Goal: Transaction & Acquisition: Purchase product/service

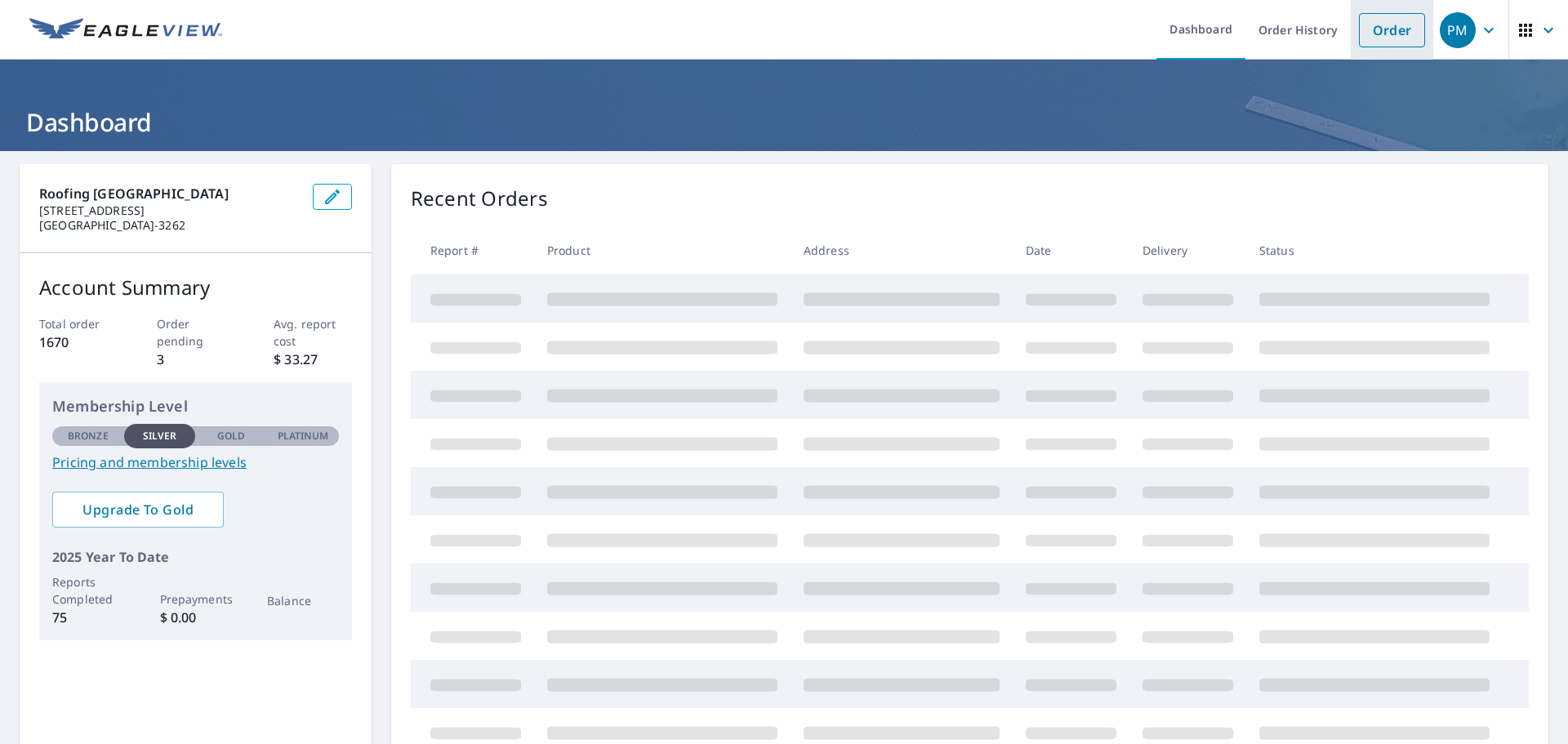
click at [1373, 26] on link "Order" at bounding box center [1392, 30] width 66 height 34
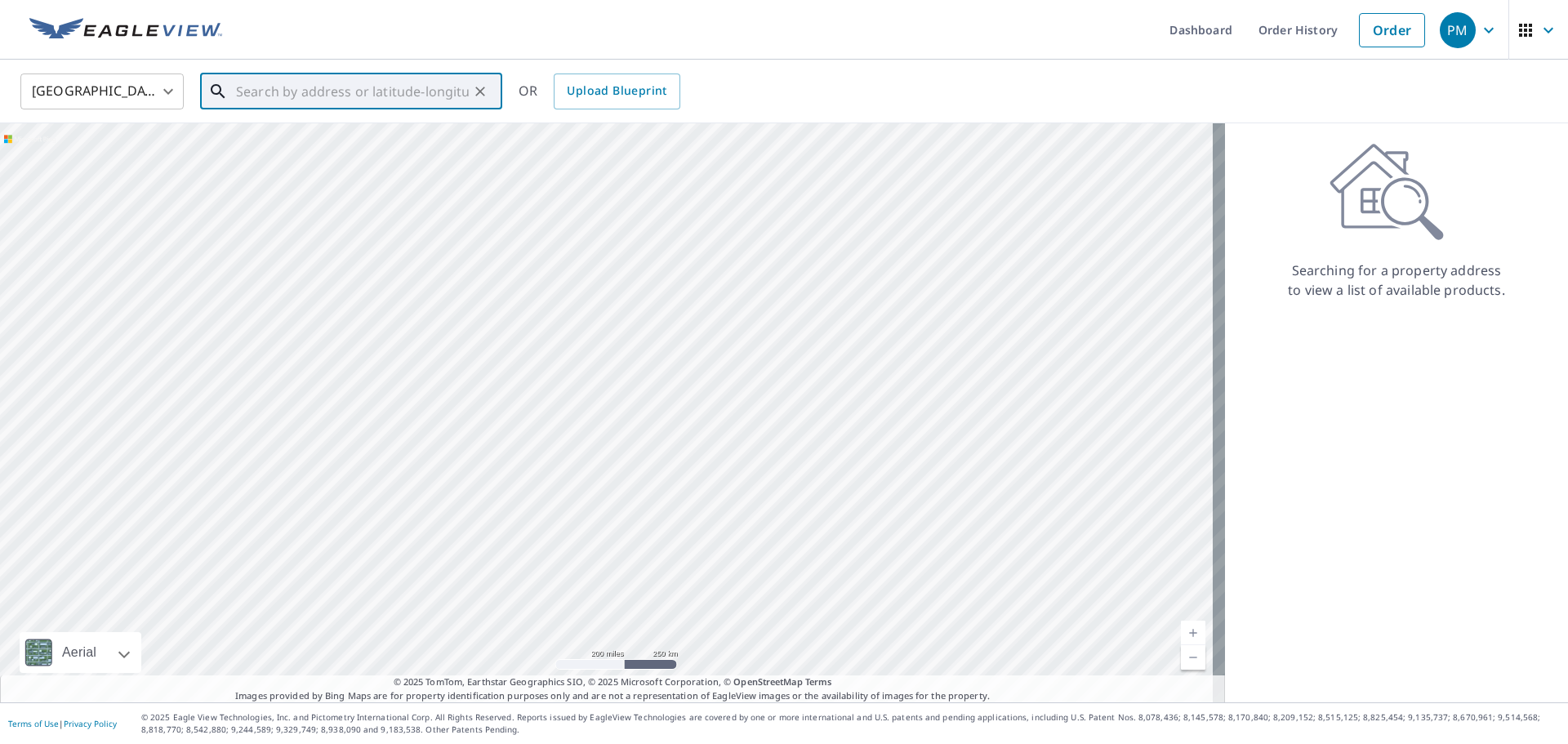
paste input "[STREET_ADDRESS][US_STATE]"
click at [325, 151] on p "[GEOGRAPHIC_DATA]" at bounding box center [360, 156] width 256 height 17
type input "[STREET_ADDRESS]"
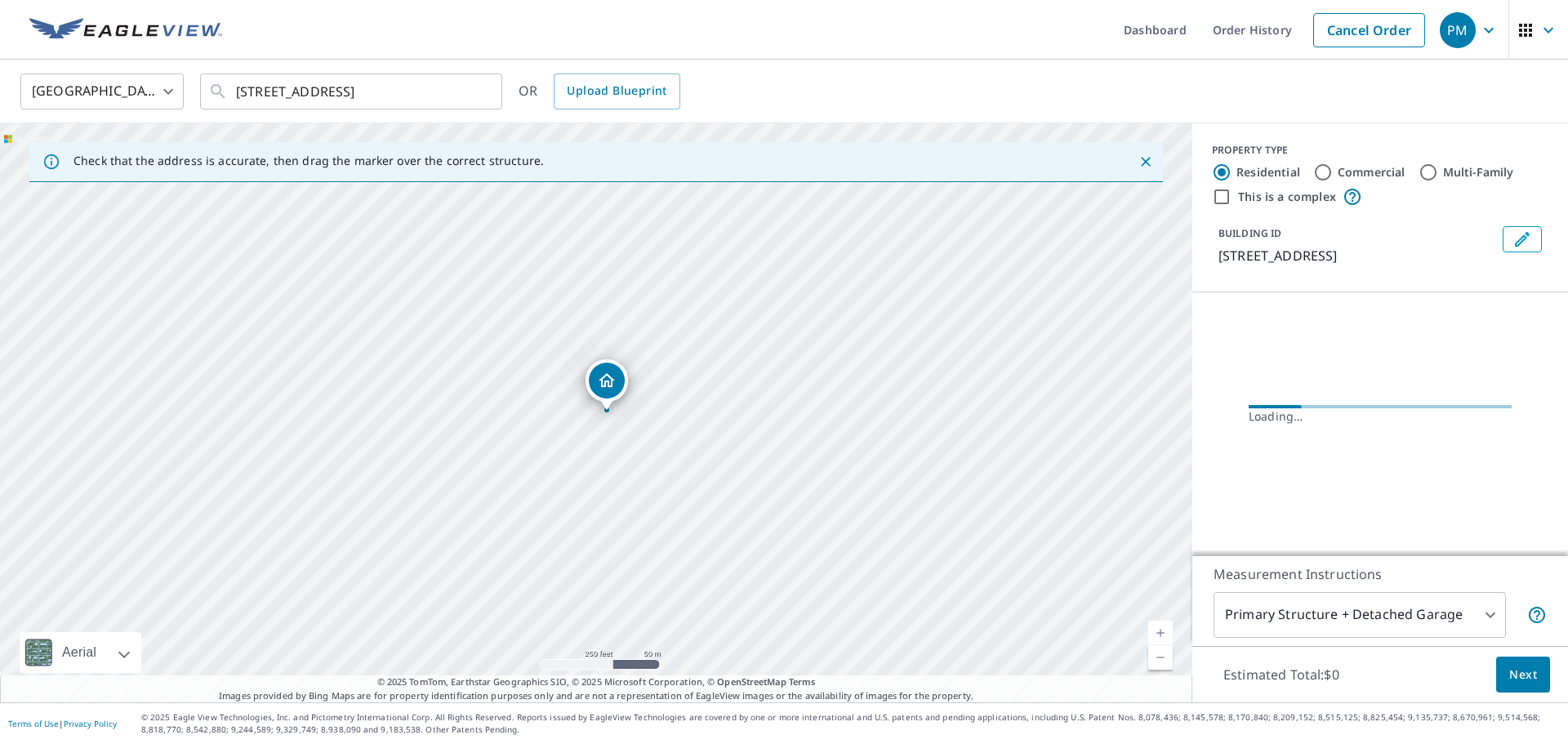
scroll to position [0, 0]
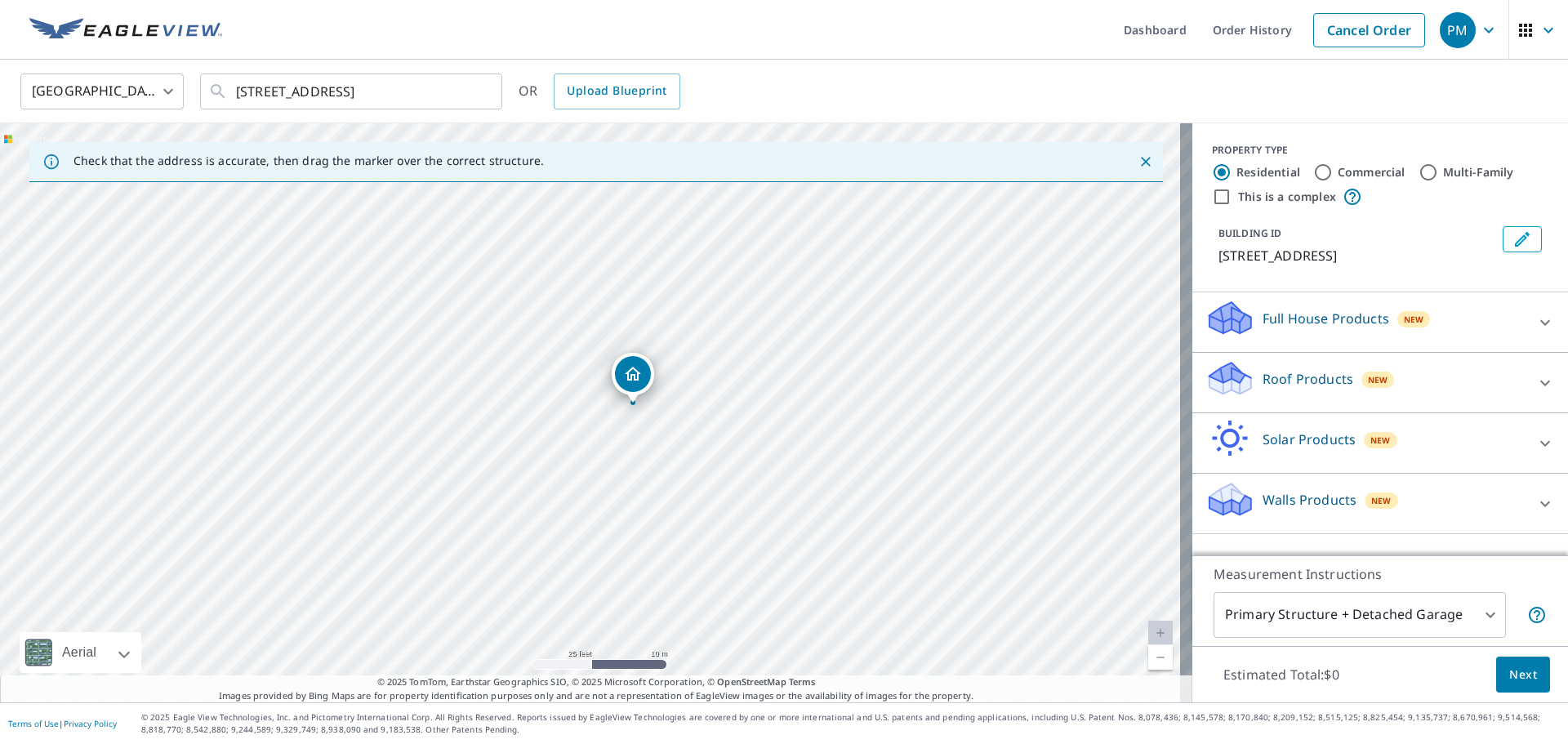
click at [1291, 372] on p "Roof Products" at bounding box center [1308, 378] width 91 height 19
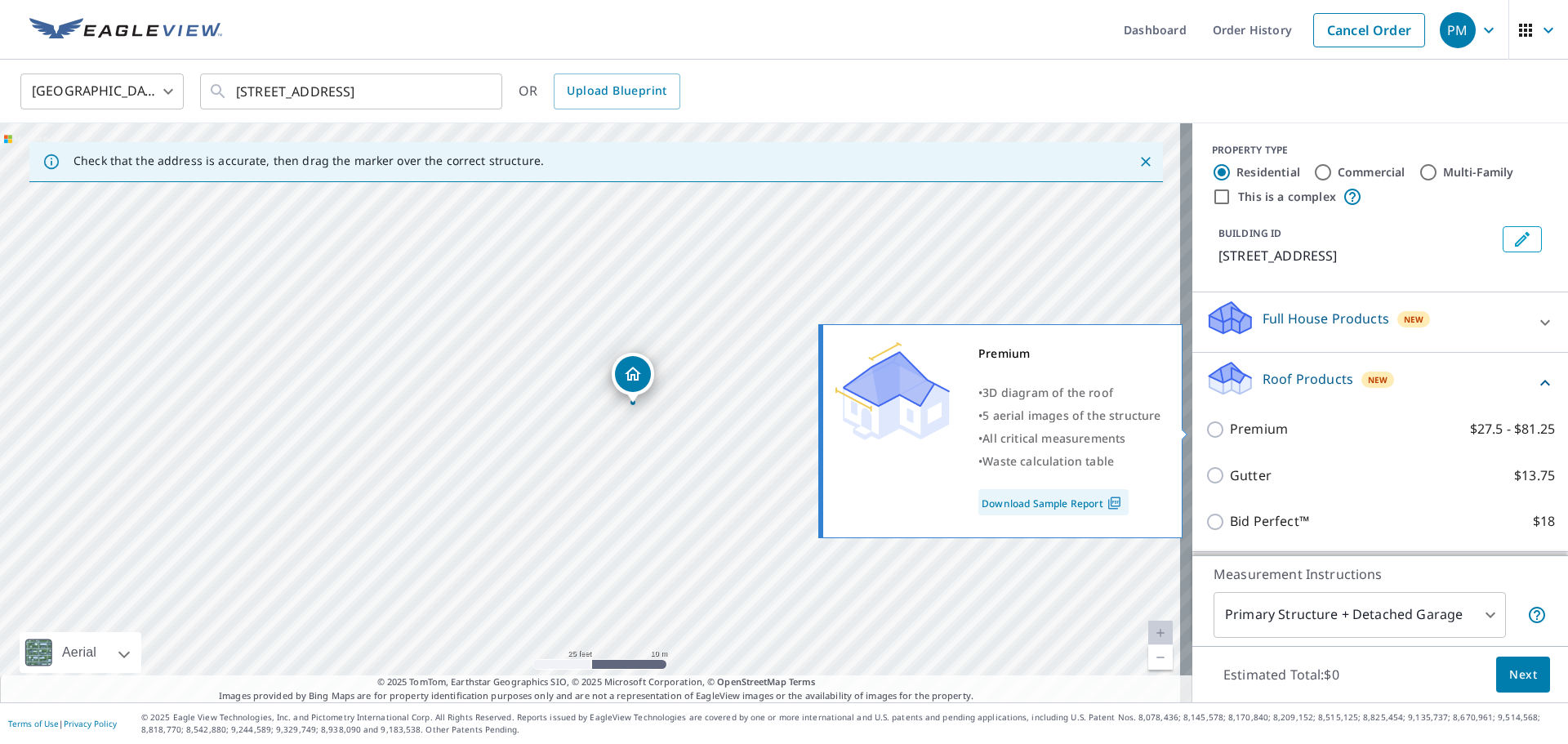
click at [1205, 424] on input "Premium $27.5 - $81.25" at bounding box center [1218, 429] width 24 height 19
checkbox input "true"
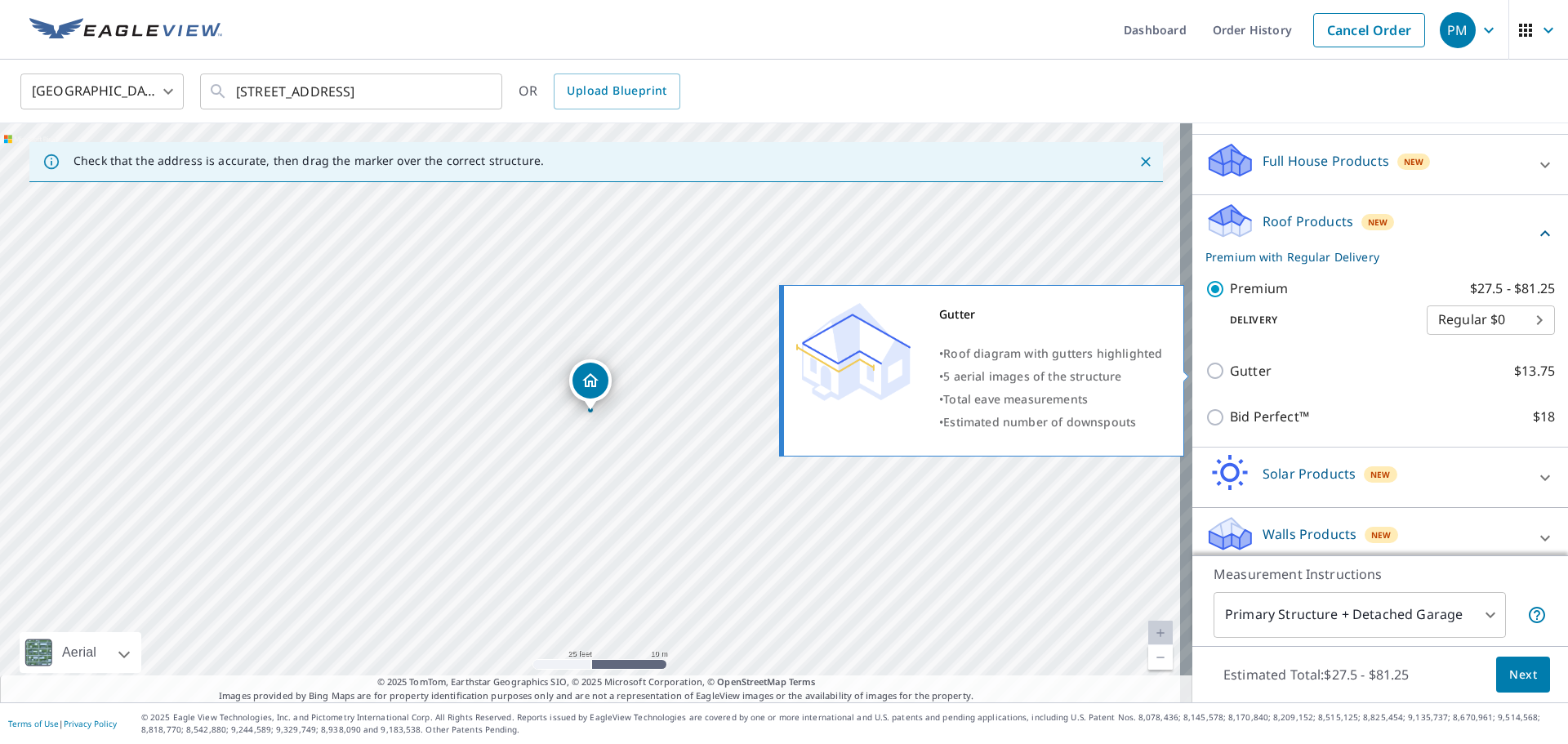
scroll to position [170, 0]
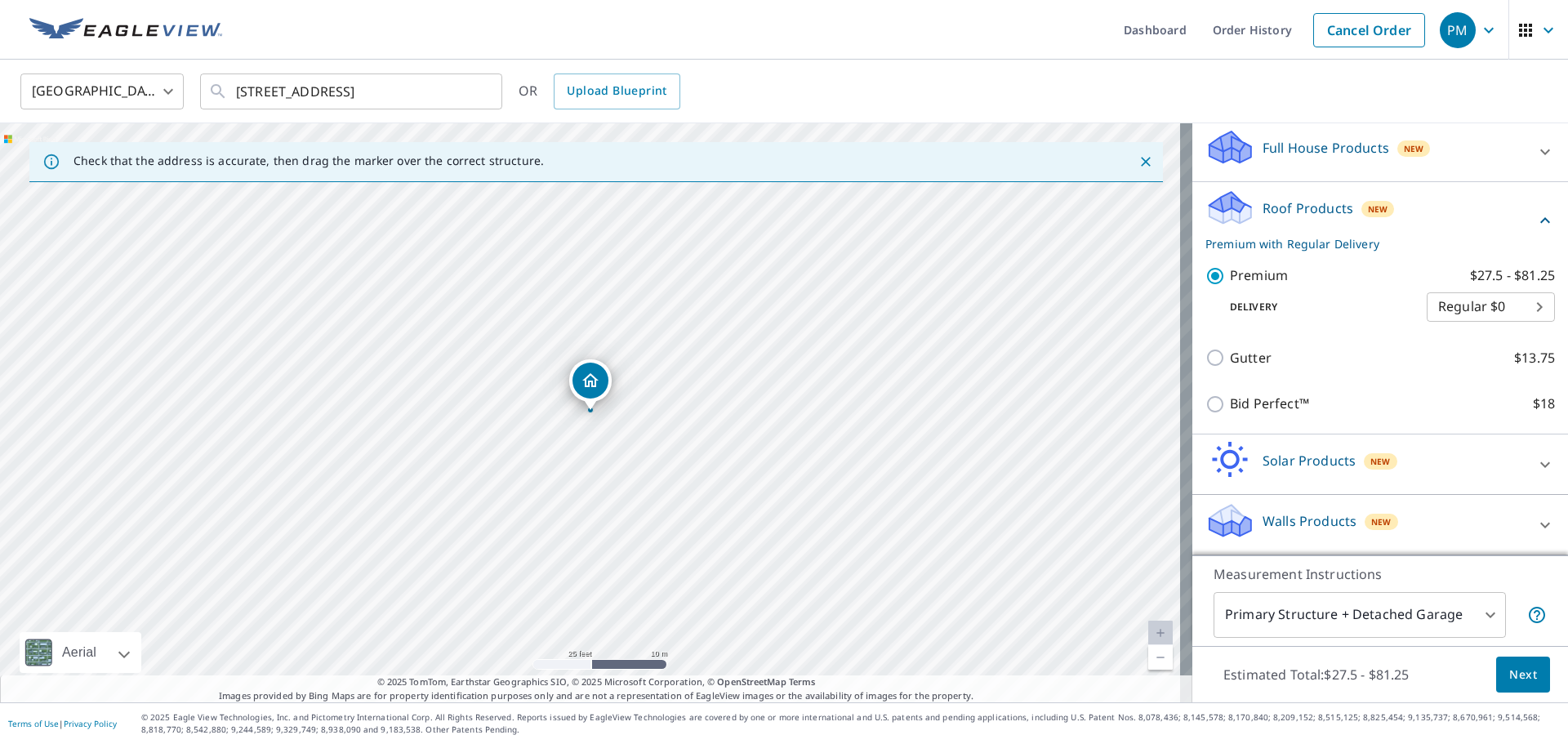
click at [1458, 615] on body "PM PM Dashboard Order History Cancel Order PM [GEOGRAPHIC_DATA] [GEOGRAPHIC_DAT…" at bounding box center [784, 372] width 1568 height 744
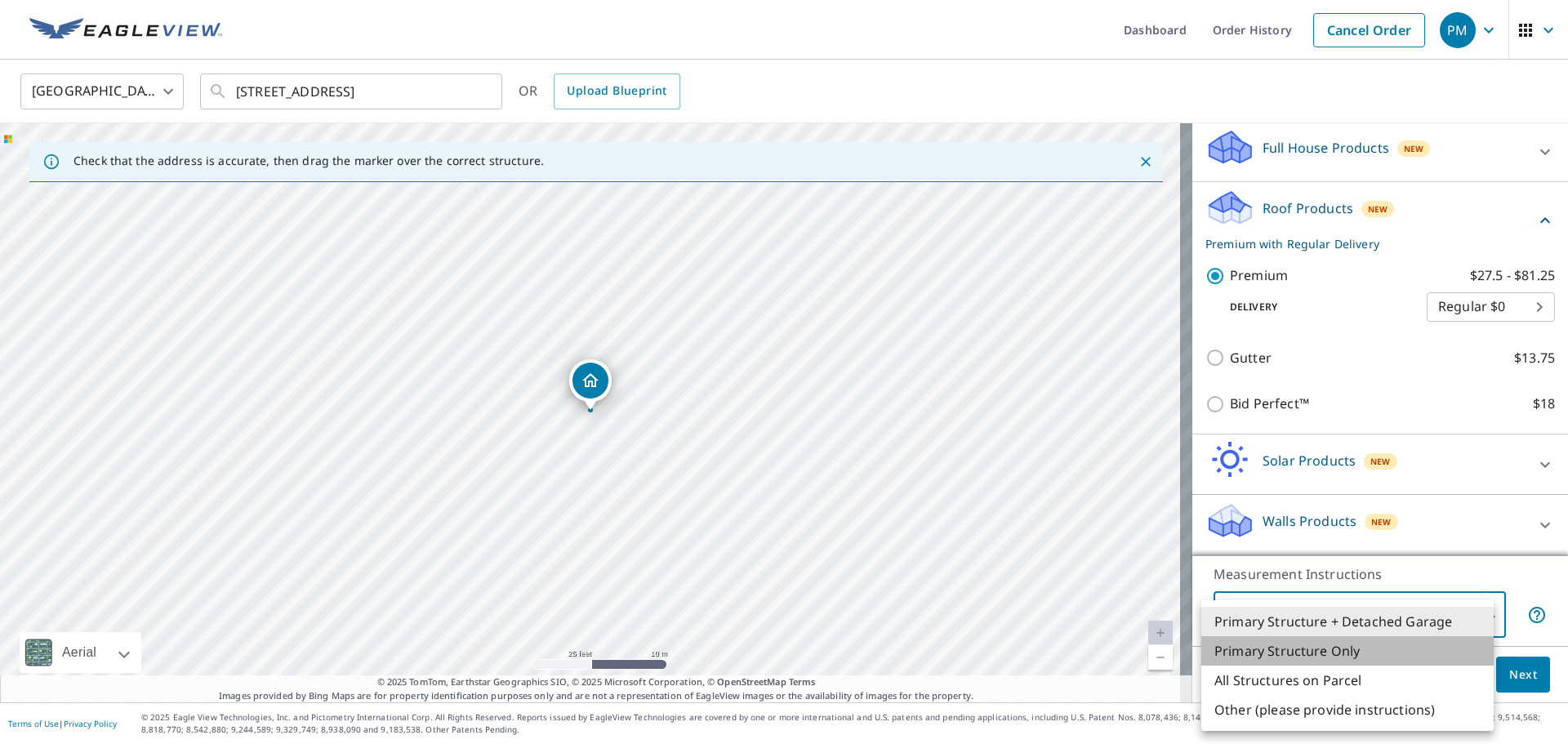
click at [1361, 646] on li "Primary Structure Only" at bounding box center [1347, 651] width 293 height 30
type input "2"
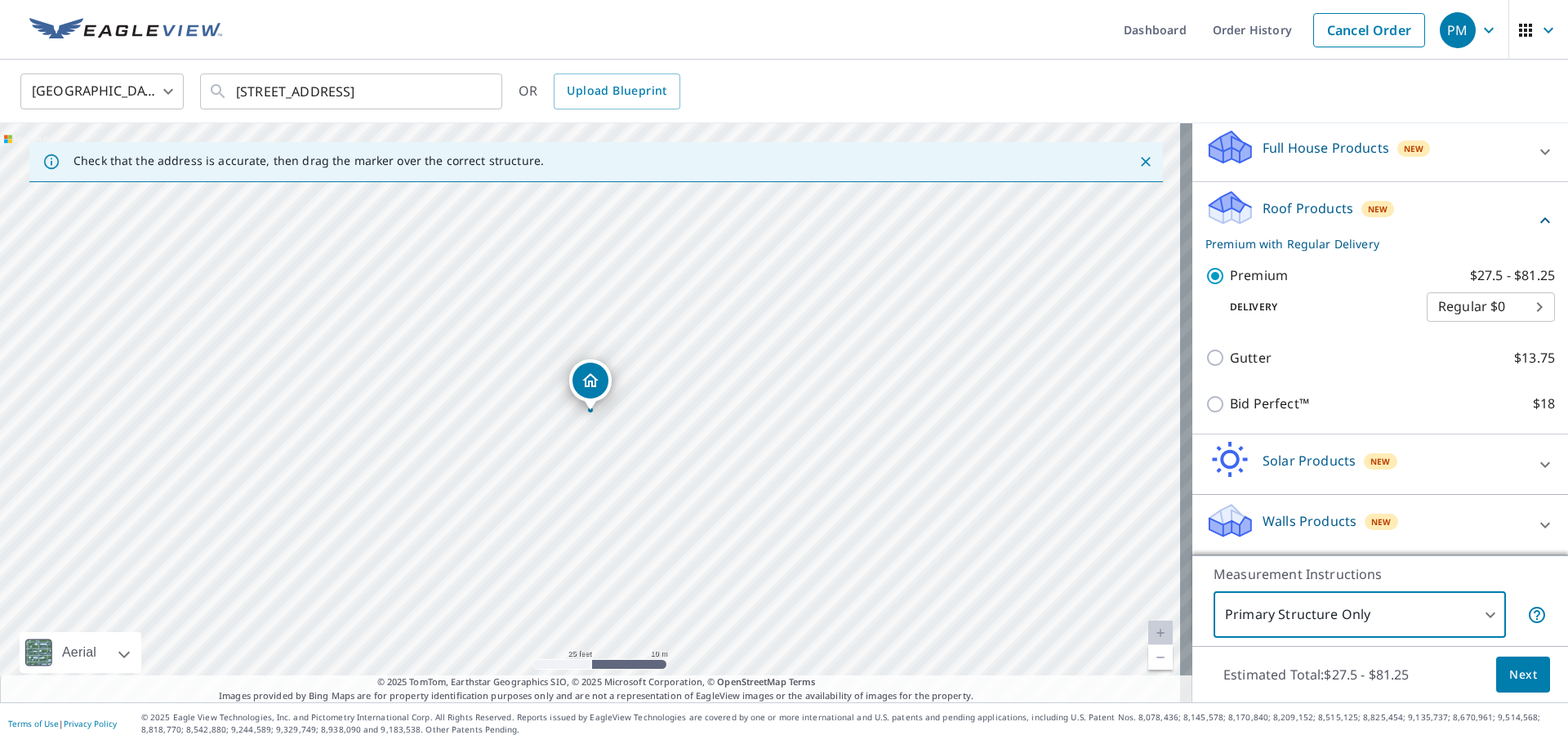
click at [1518, 681] on span "Next" at bounding box center [1523, 674] width 28 height 20
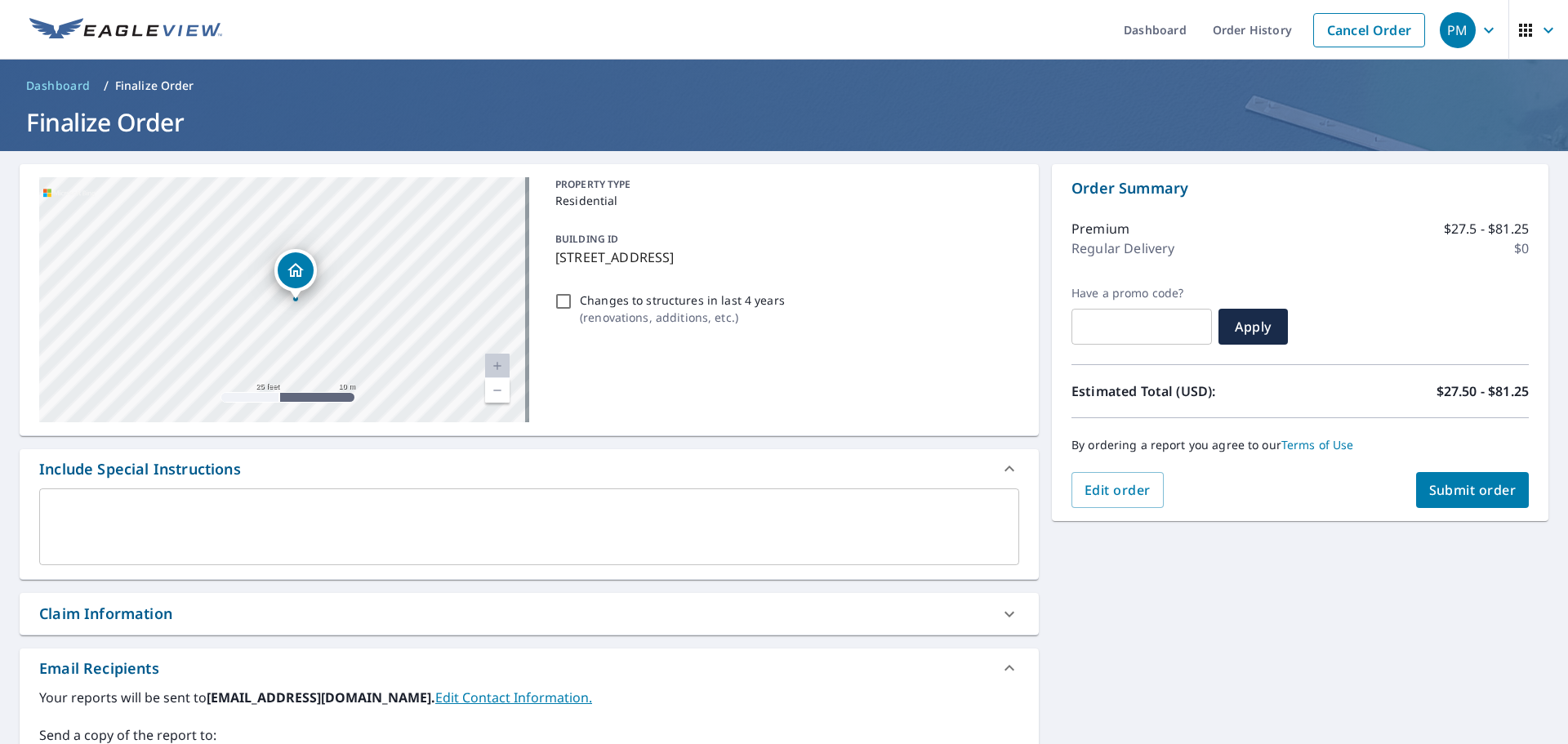
drag, startPoint x: 214, startPoint y: 249, endPoint x: 378, endPoint y: 382, distance: 211.2
click at [378, 392] on div "[STREET_ADDRESS]" at bounding box center [284, 300] width 490 height 245
click at [1449, 481] on span "Submit order" at bounding box center [1473, 490] width 87 height 18
checkbox input "true"
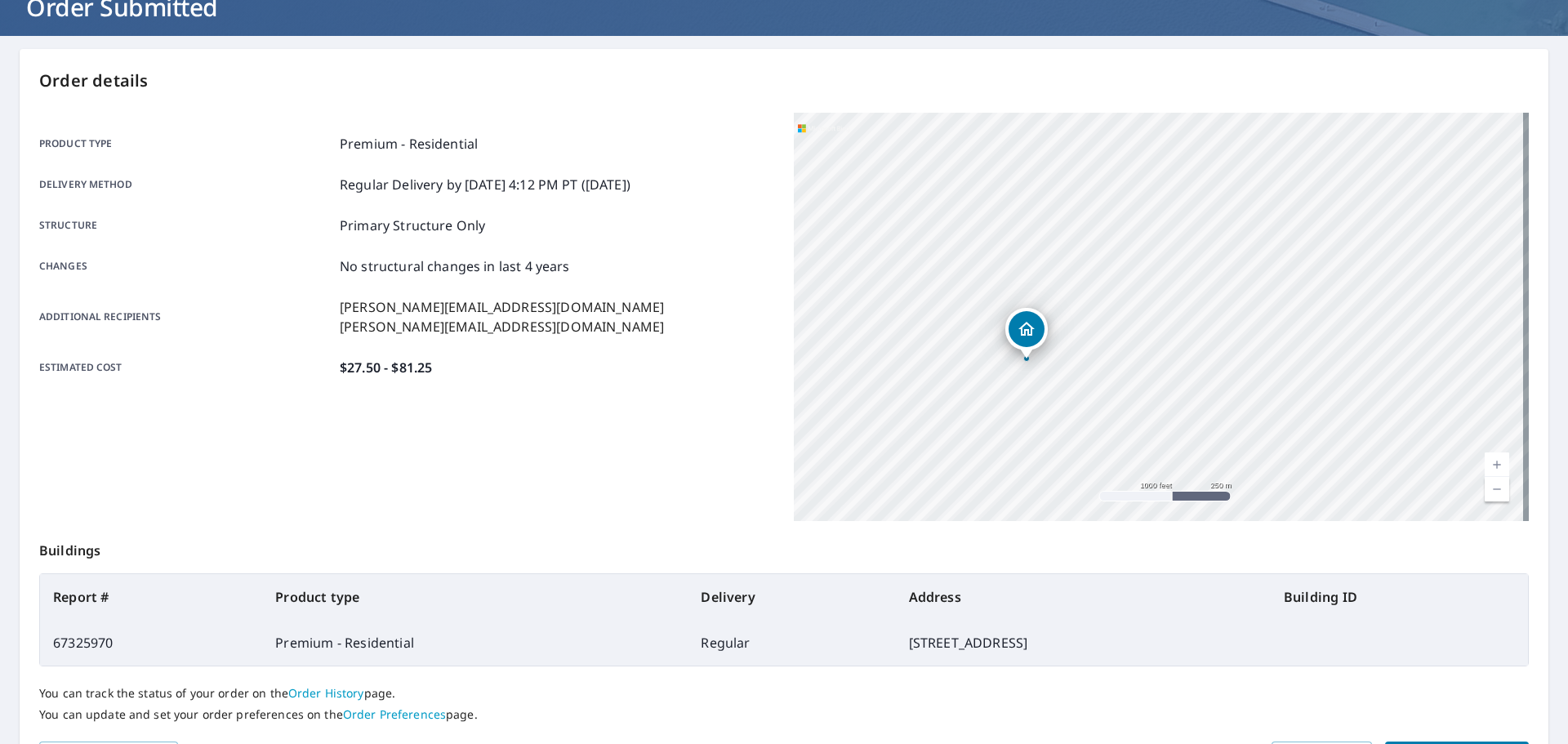
scroll to position [217, 0]
